Goal: Task Accomplishment & Management: Manage account settings

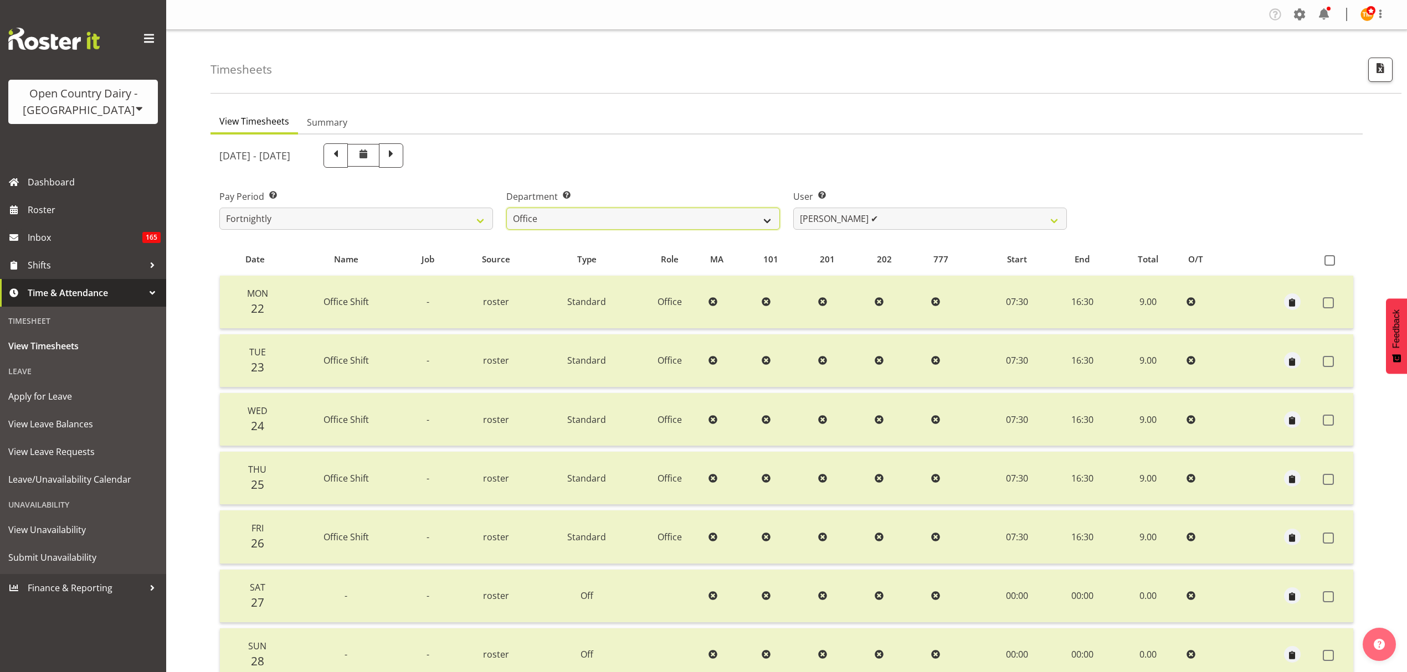
click at [754, 224] on select "734 735 736 737 738 739 851 853 854 855 856 858 861 862 865 867-9032 868 869 87…" at bounding box center [643, 219] width 274 height 22
select select "903"
click at [506, 208] on select "734 735 736 737 738 739 851 853 854 855 856 858 861 862 865 867-9032 868 869 87…" at bounding box center [643, 219] width 274 height 22
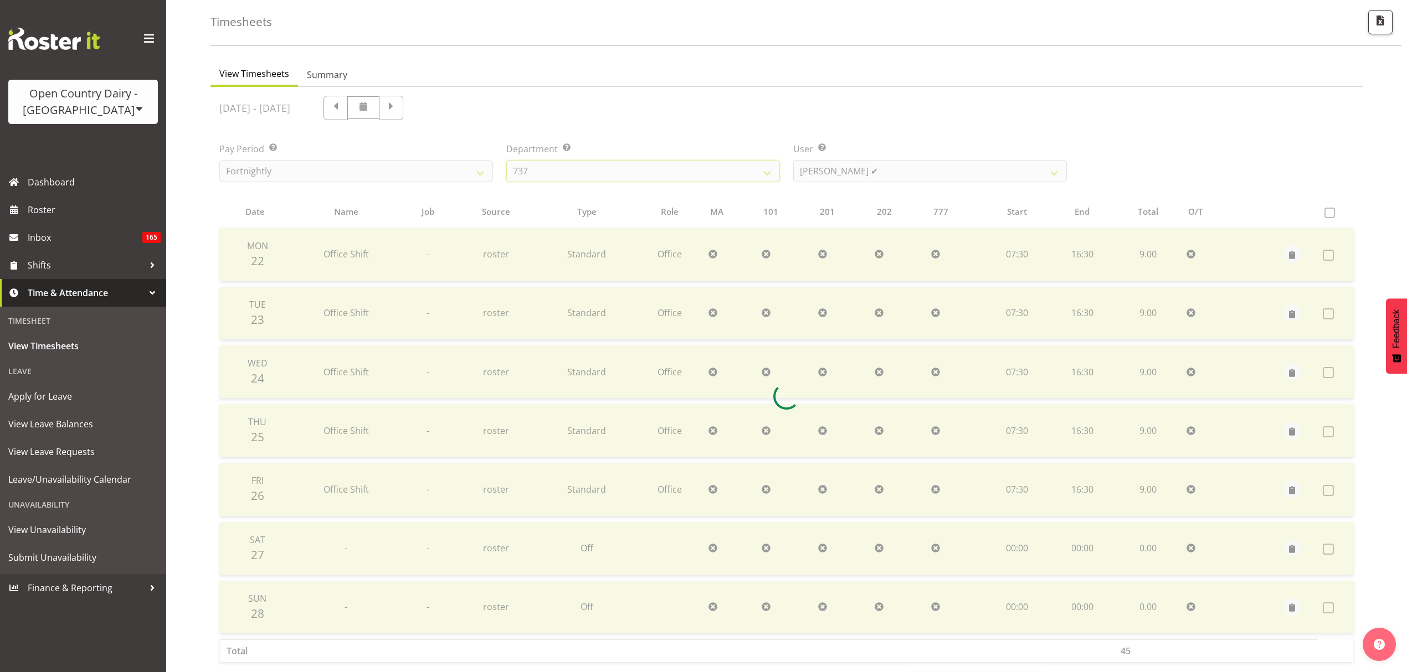
scroll to position [98, 0]
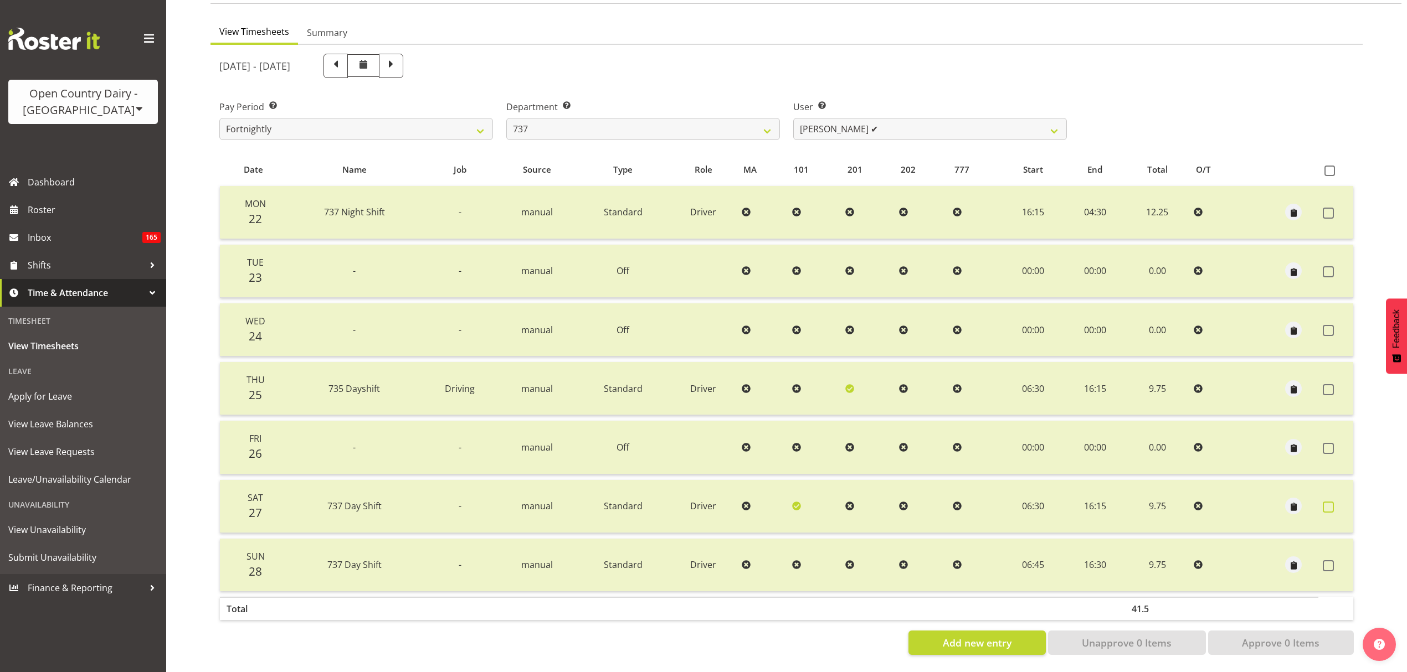
click at [1330, 502] on span at bounding box center [1327, 507] width 11 height 11
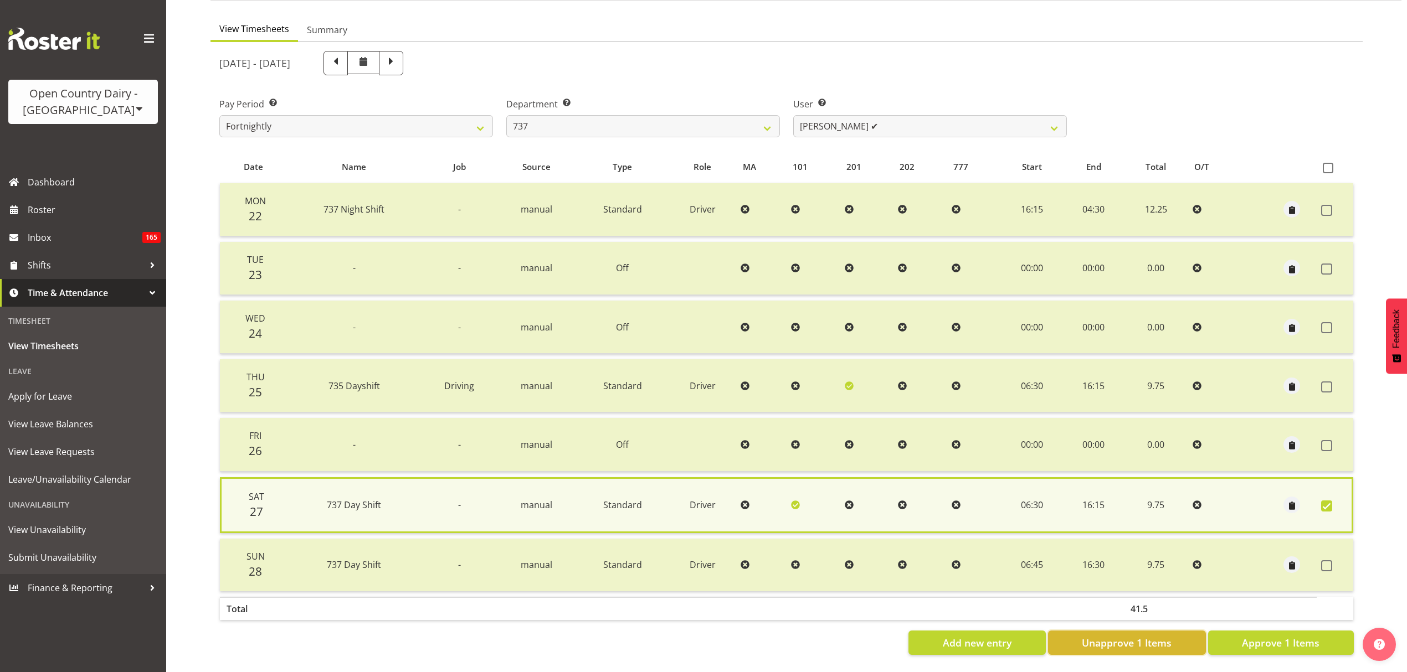
click at [1106, 639] on span "Unapprove 1 Items" at bounding box center [1127, 643] width 90 height 14
checkbox input "false"
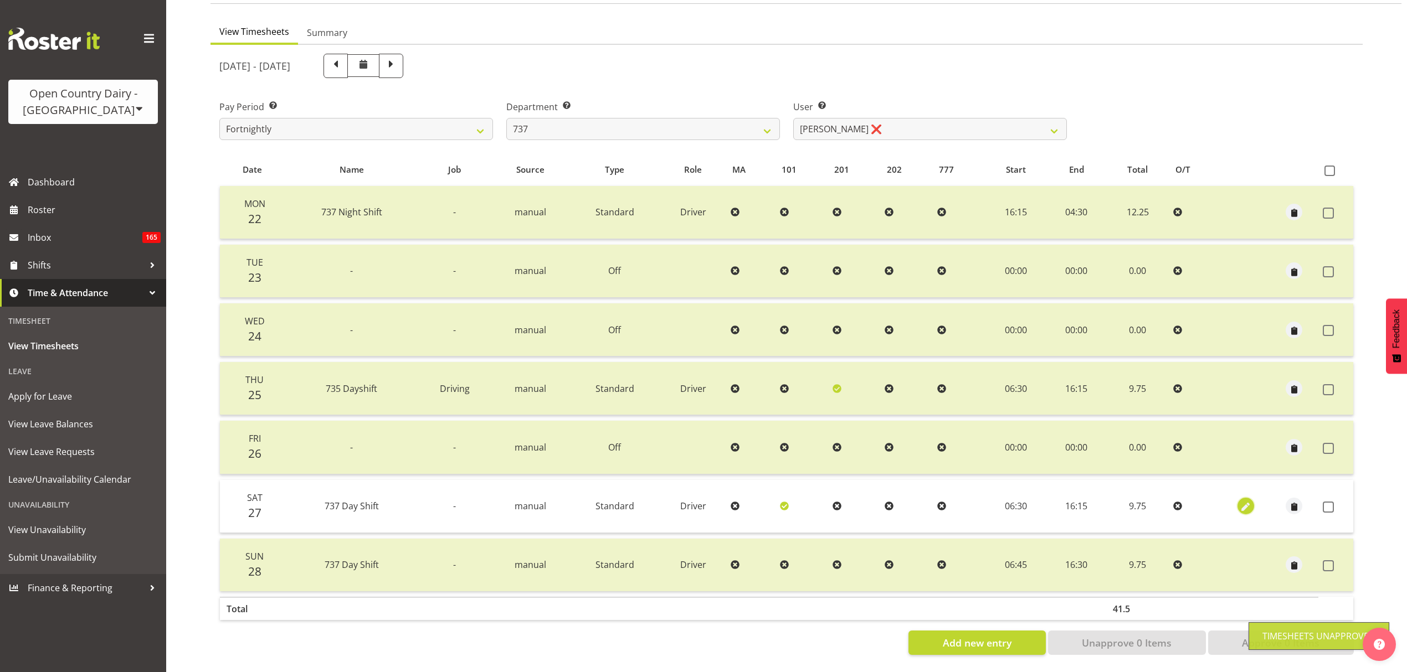
click at [1248, 502] on span "button" at bounding box center [1245, 507] width 13 height 13
select select "Standard"
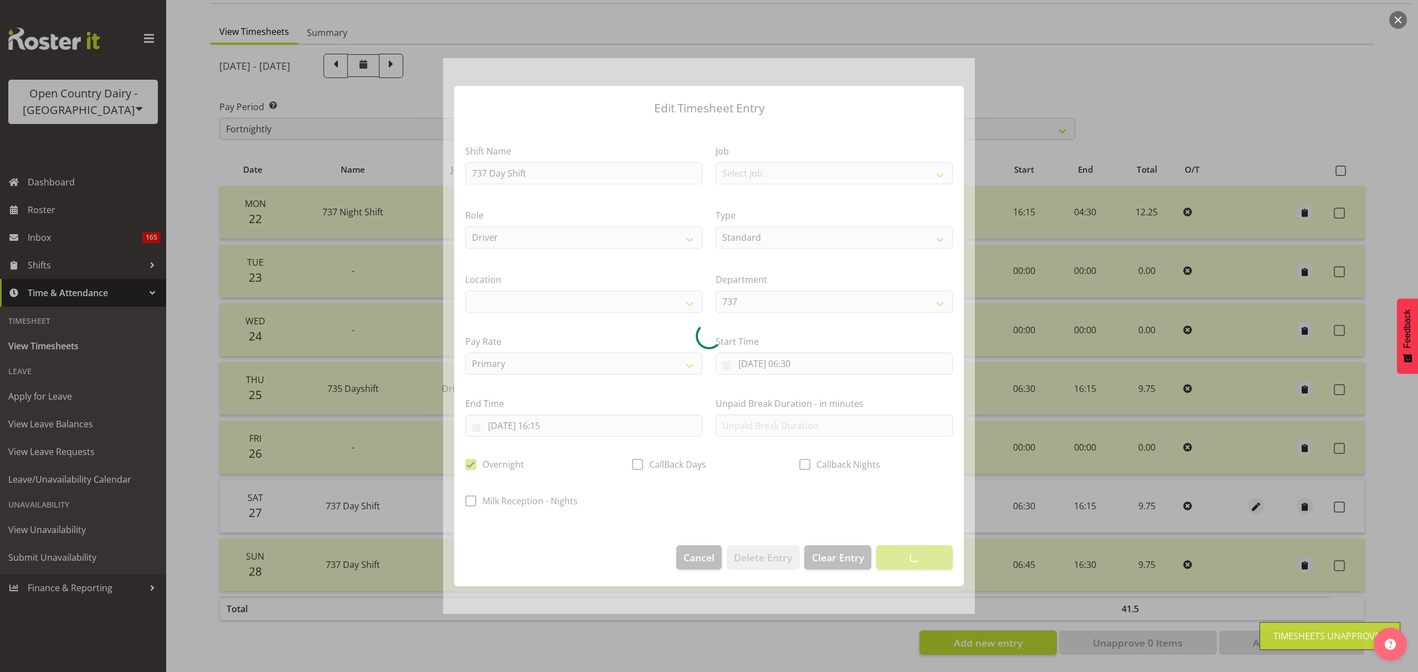
select select
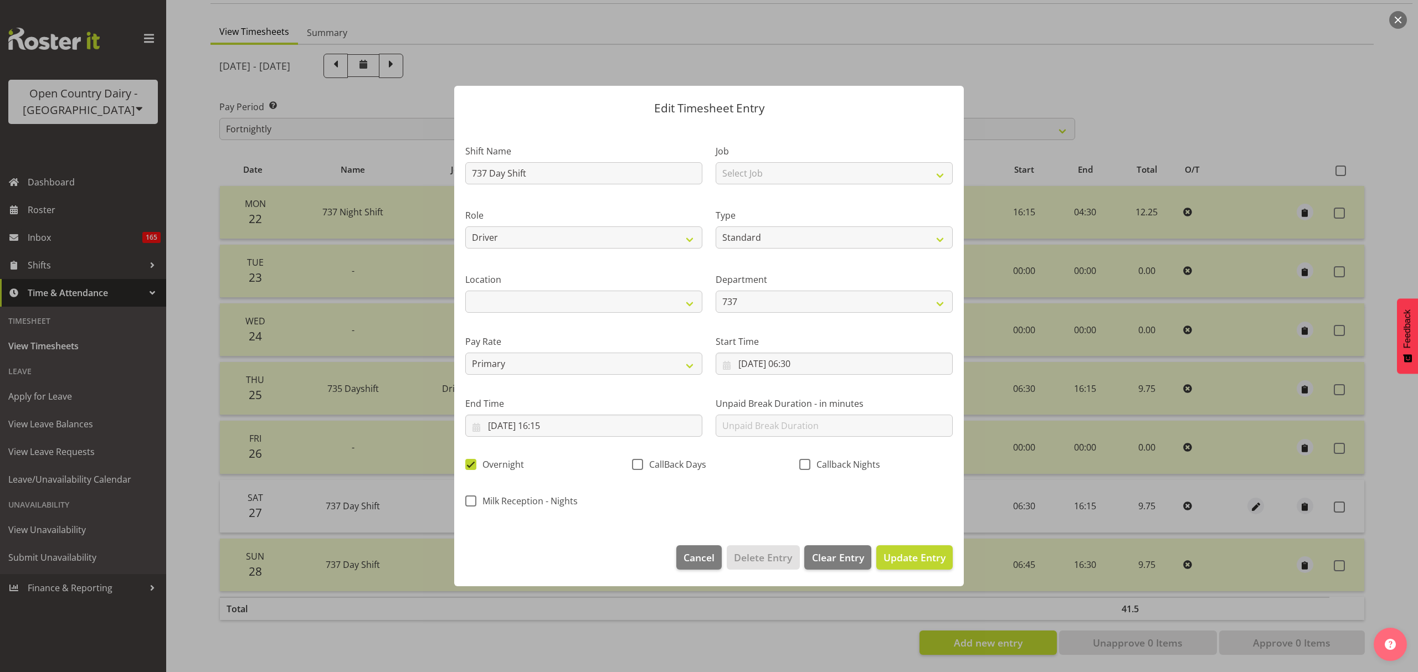
click at [508, 464] on span "Overnight" at bounding box center [500, 464] width 48 height 11
click at [472, 464] on input "Overnight" at bounding box center [468, 464] width 7 height 7
checkbox input "false"
click at [917, 548] on button "Update Entry" at bounding box center [914, 557] width 76 height 24
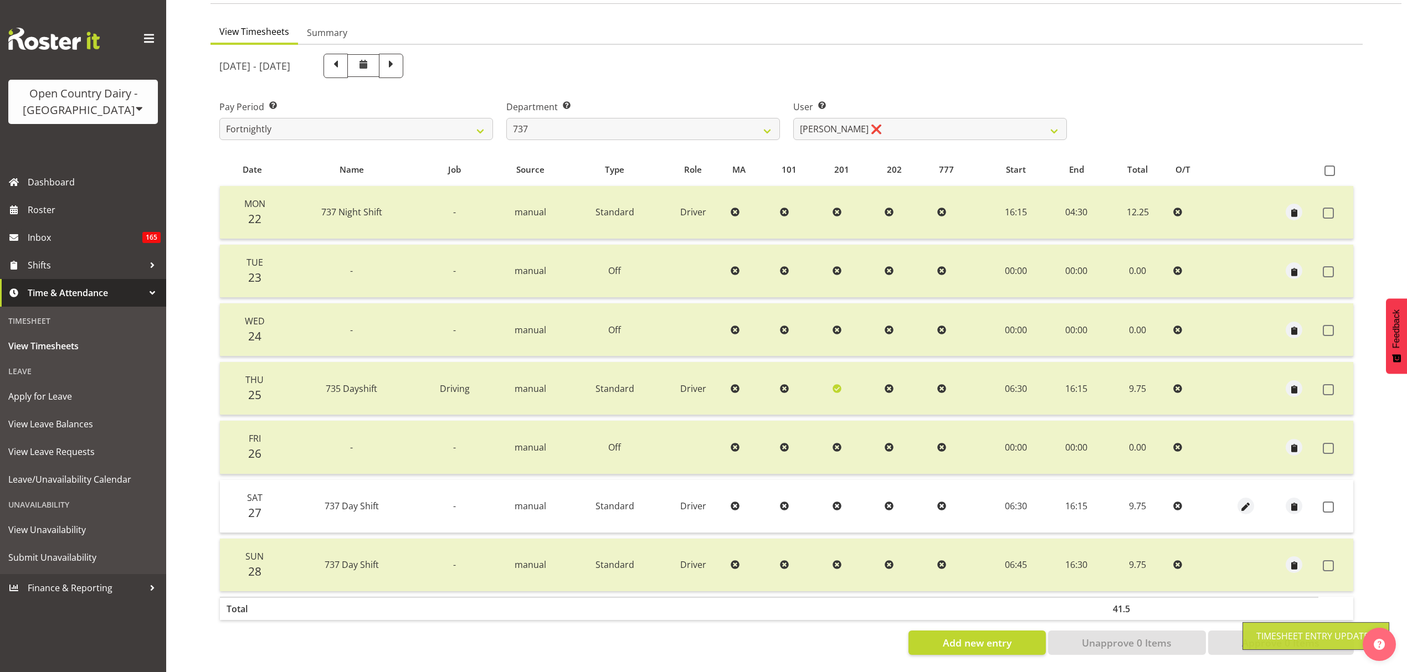
click at [1332, 496] on div "September 22nd - September 28th 2025 Pay Period Select which pay period you wou…" at bounding box center [786, 351] width 1134 height 608
click at [1332, 502] on span at bounding box center [1327, 507] width 11 height 11
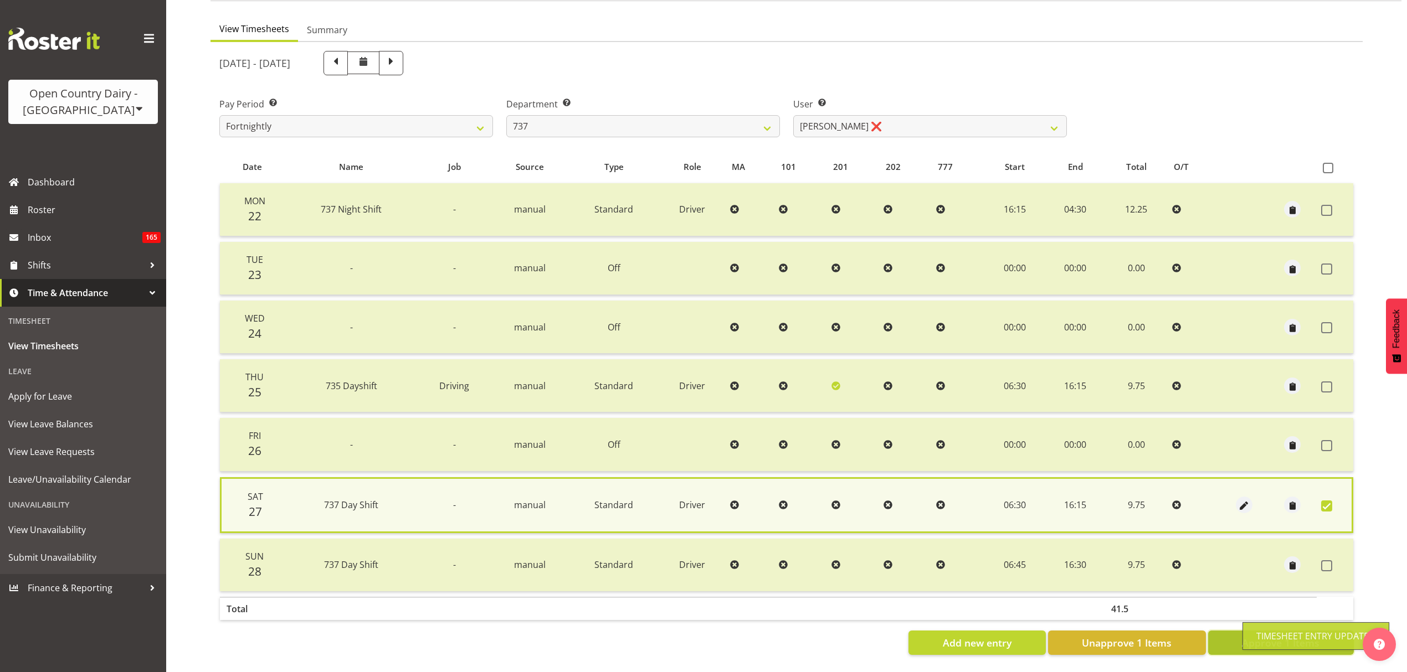
click at [1224, 638] on button "Approve 1 Items" at bounding box center [1281, 643] width 146 height 24
checkbox input "false"
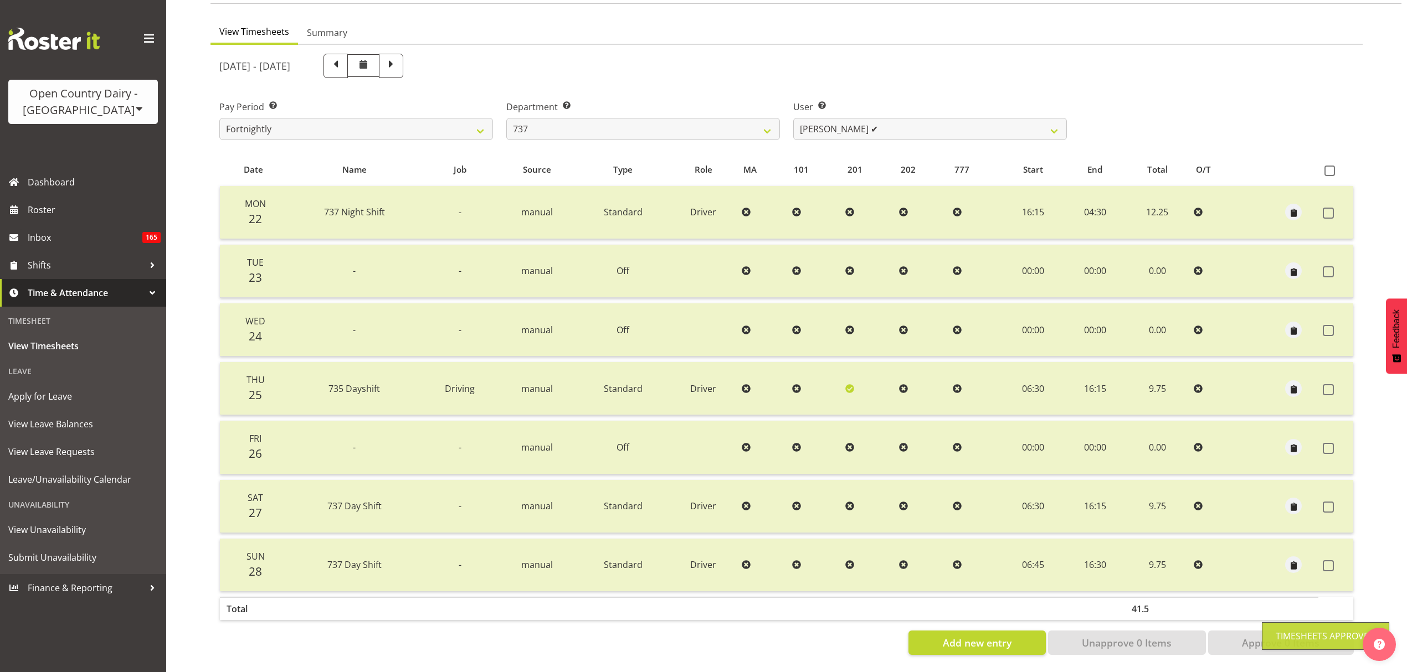
click at [931, 109] on div at bounding box center [786, 354] width 1152 height 619
click at [931, 118] on select "Andrew Crawford ✔ Ashley Bragg ✔ Jack Townley ✔ Richard Turnbull ✔" at bounding box center [930, 129] width 274 height 22
click at [969, 85] on div "User Select user. Note: This is filtered down by the previous two drop-down ite…" at bounding box center [929, 116] width 287 height 62
click at [25, 207] on link "Roster" at bounding box center [83, 210] width 166 height 28
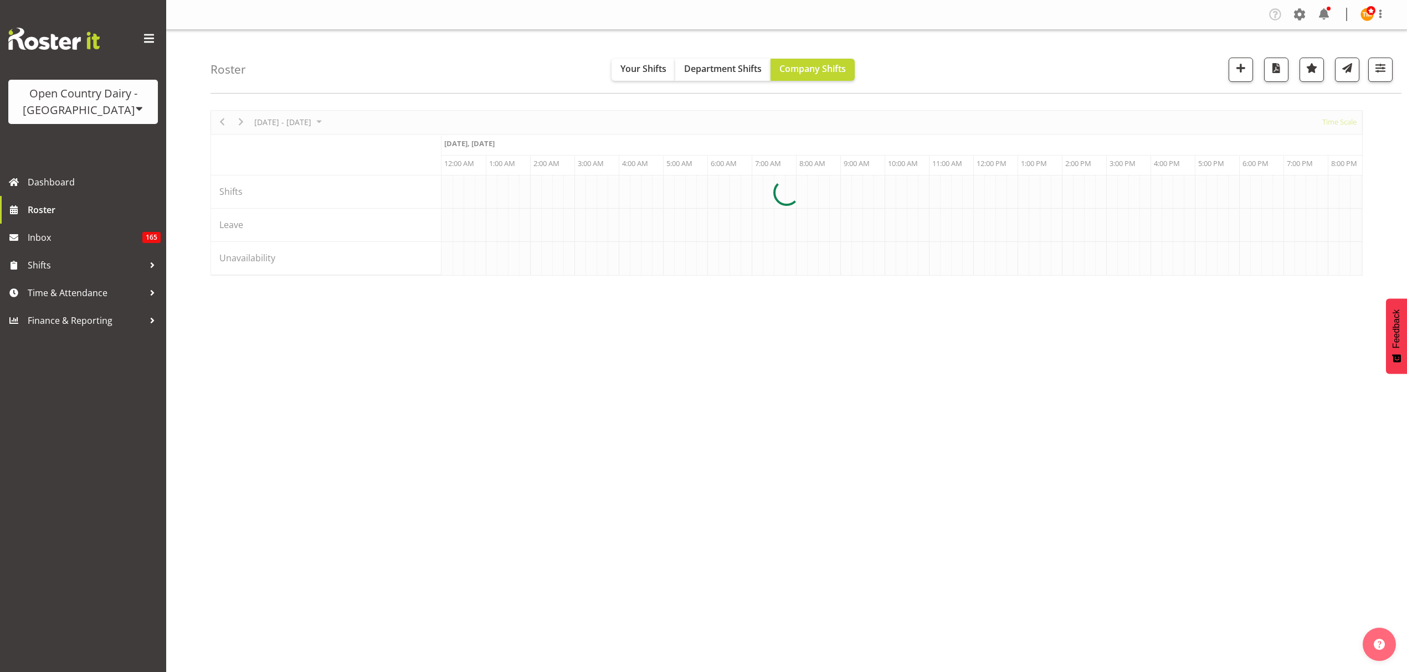
scroll to position [0, 1462]
